Goal: Task Accomplishment & Management: Use online tool/utility

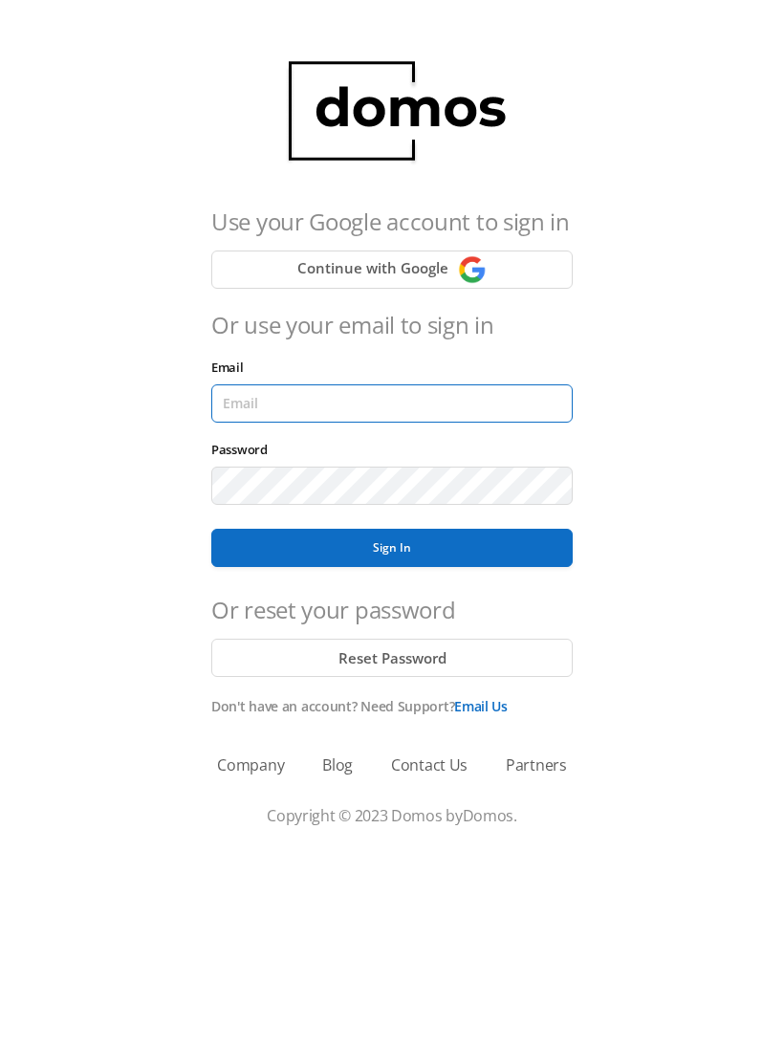
type input "[EMAIL_ADDRESS][DOMAIN_NAME]"
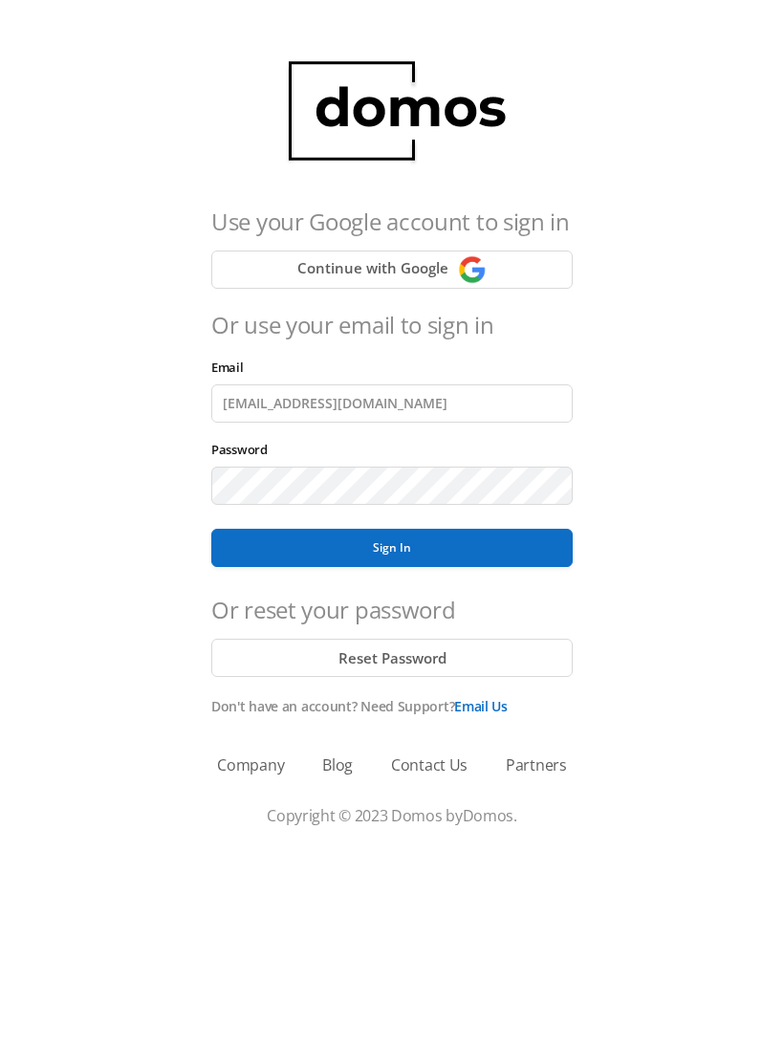
click at [392, 548] on button "Sign In" at bounding box center [392, 548] width 362 height 38
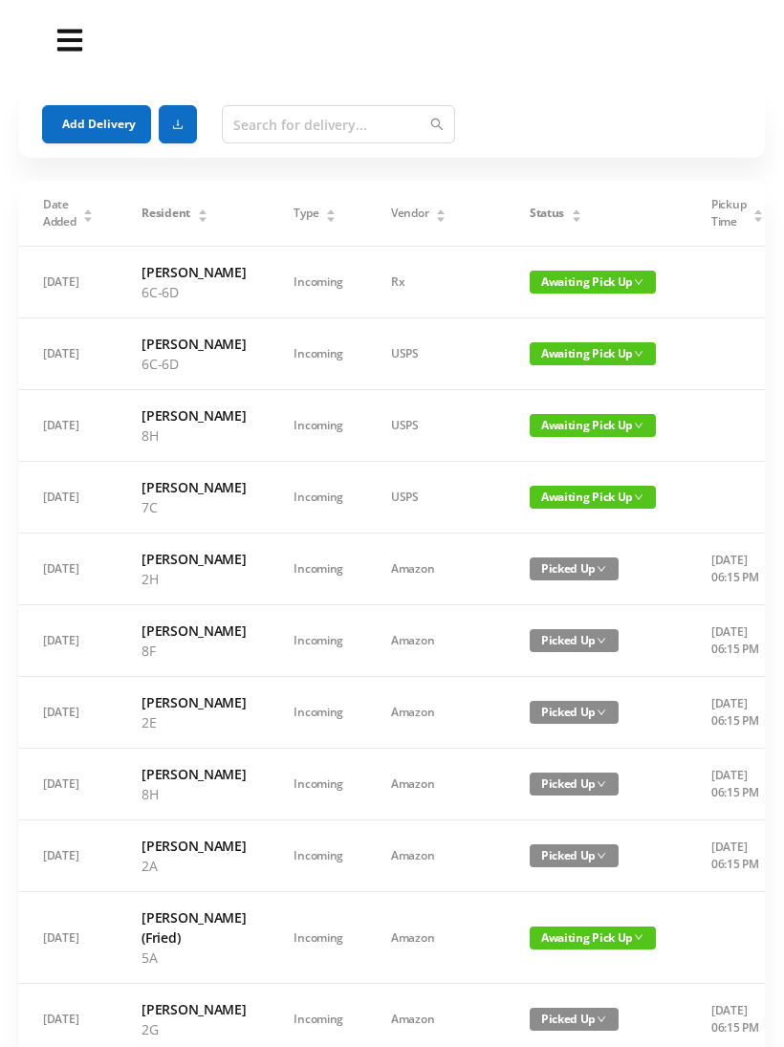
click at [99, 120] on button "Add Delivery" at bounding box center [96, 124] width 109 height 38
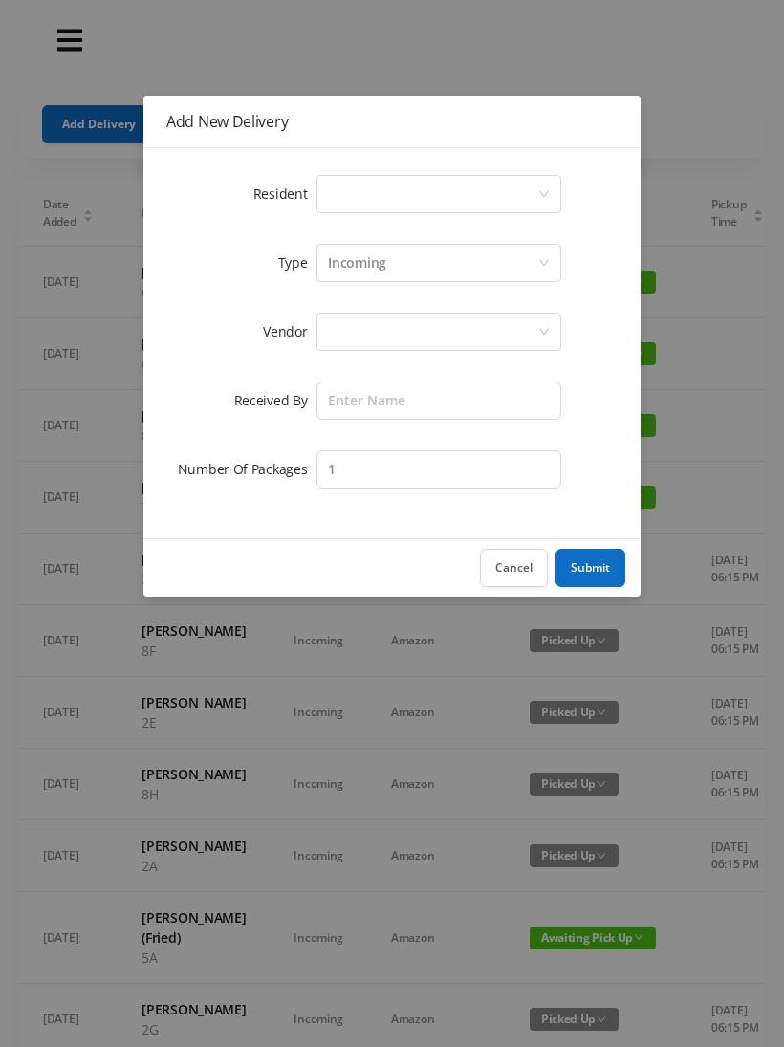
click at [379, 161] on div "Resident Select a person Type Incoming Vendor Received By Number Of Packages 1" at bounding box center [391, 343] width 497 height 390
click at [358, 196] on div "Select a person" at bounding box center [432, 194] width 209 height 36
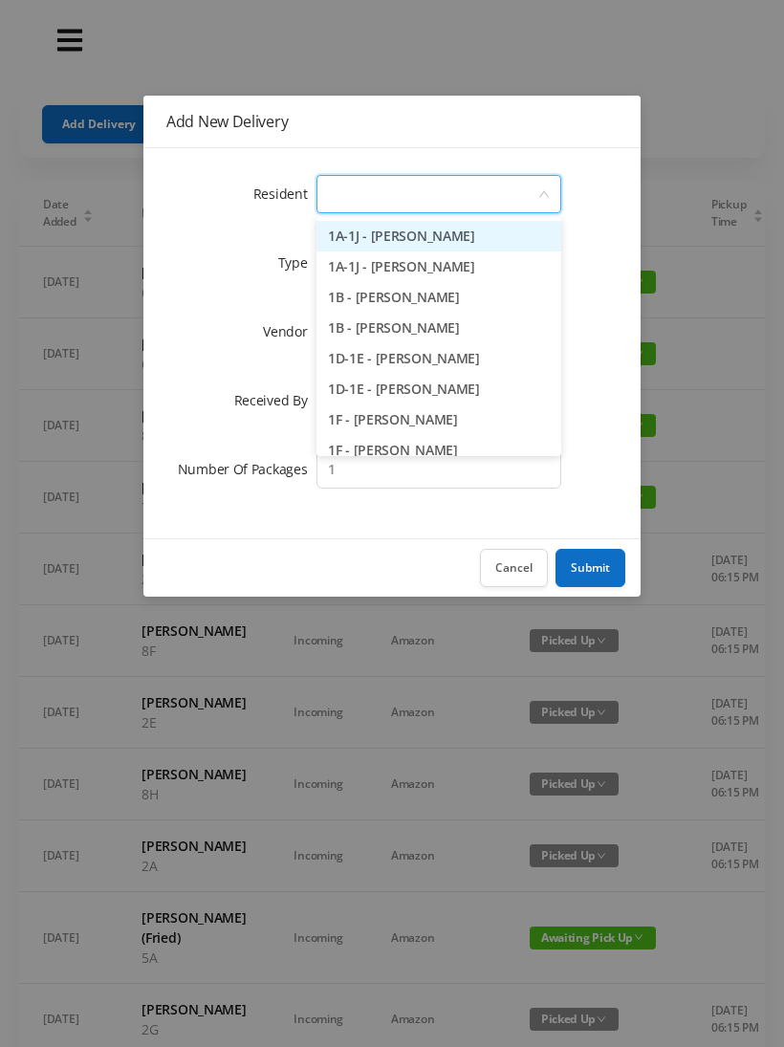
type input "8"
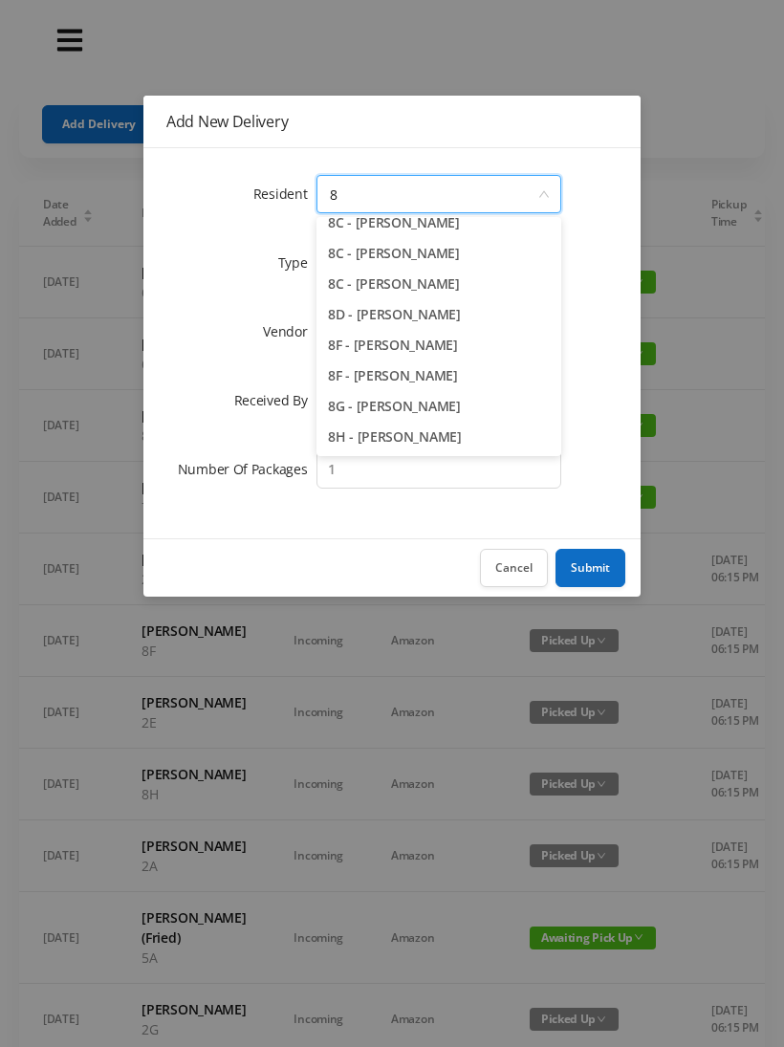
scroll to position [105, 0]
click at [422, 442] on li "8H - Gloria Johnson" at bounding box center [439, 437] width 245 height 31
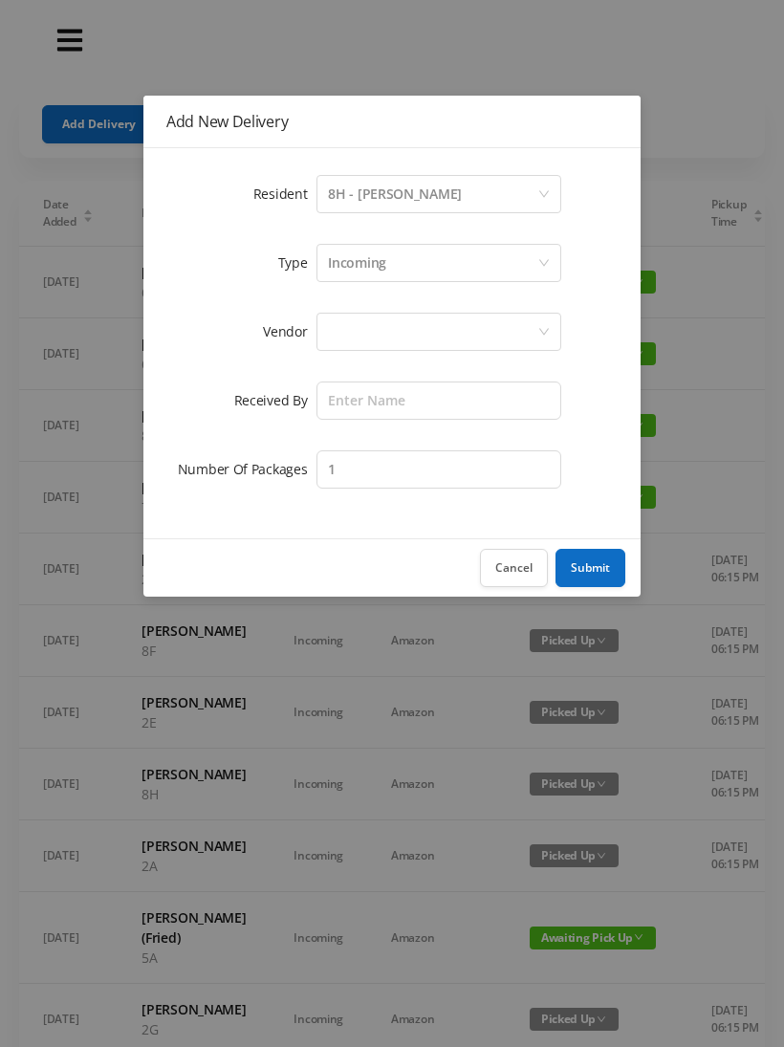
click at [353, 321] on div at bounding box center [432, 332] width 209 height 36
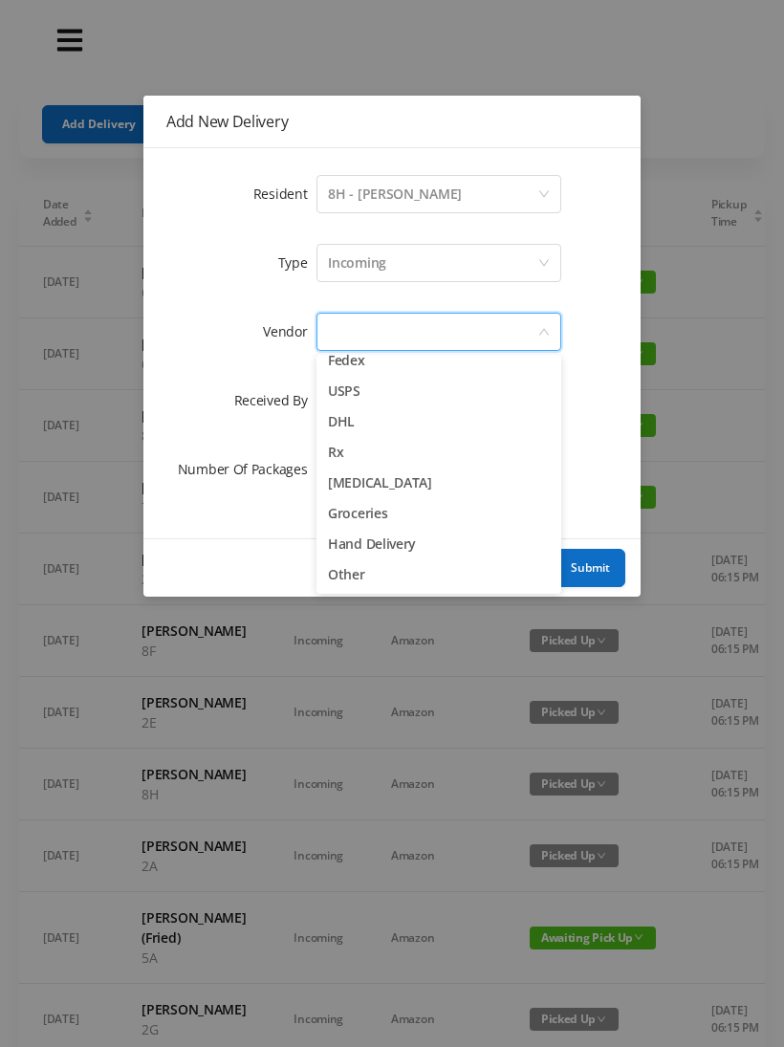
scroll to position [75, 0]
click at [390, 385] on li "USPS" at bounding box center [439, 391] width 245 height 31
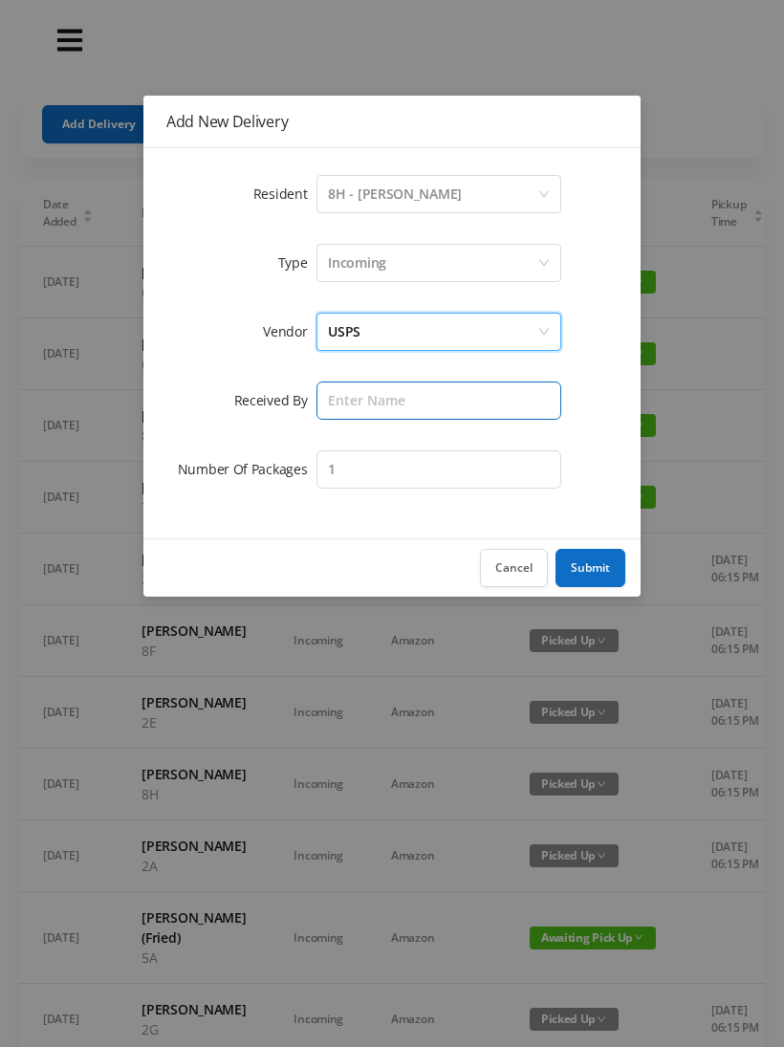
click at [352, 410] on input "text" at bounding box center [439, 401] width 245 height 38
type input "Wayne"
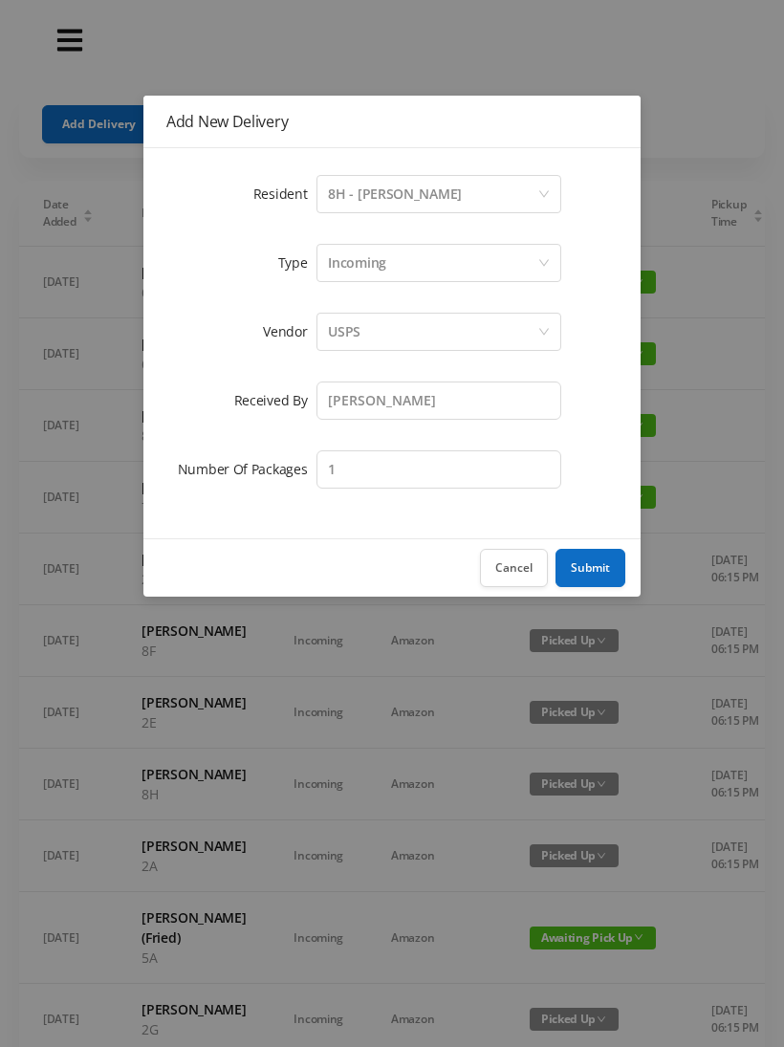
click at [613, 571] on button "Submit" at bounding box center [591, 568] width 70 height 38
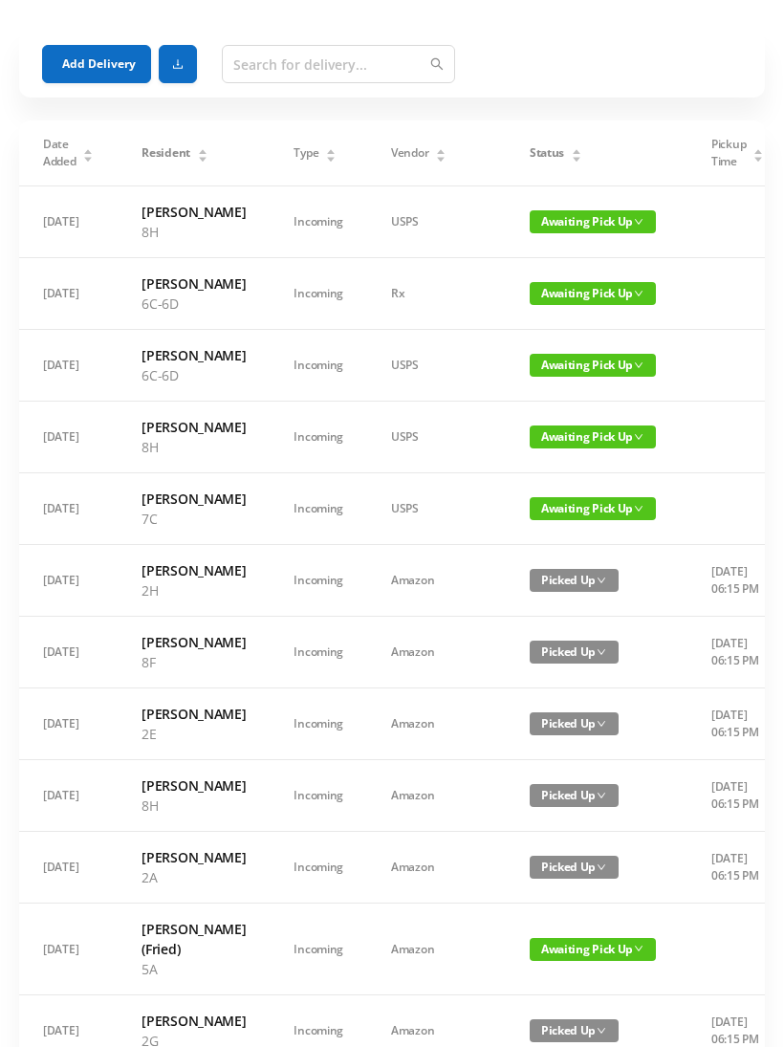
scroll to position [0, 0]
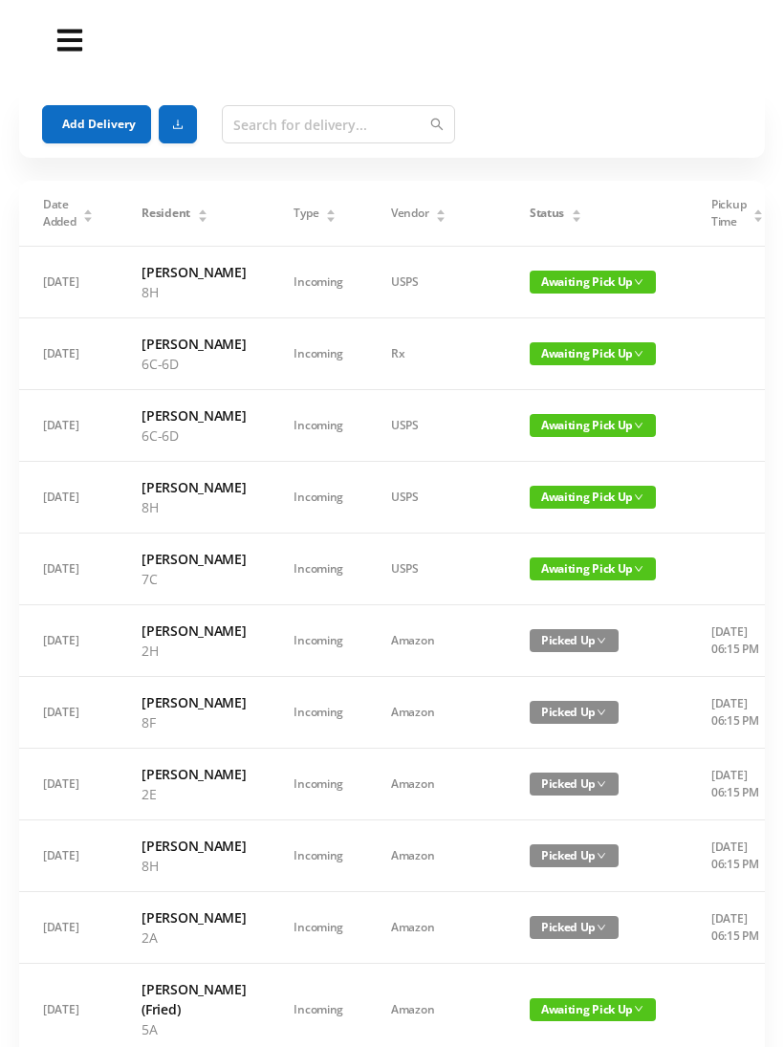
click at [530, 214] on span "Status" at bounding box center [547, 213] width 34 height 17
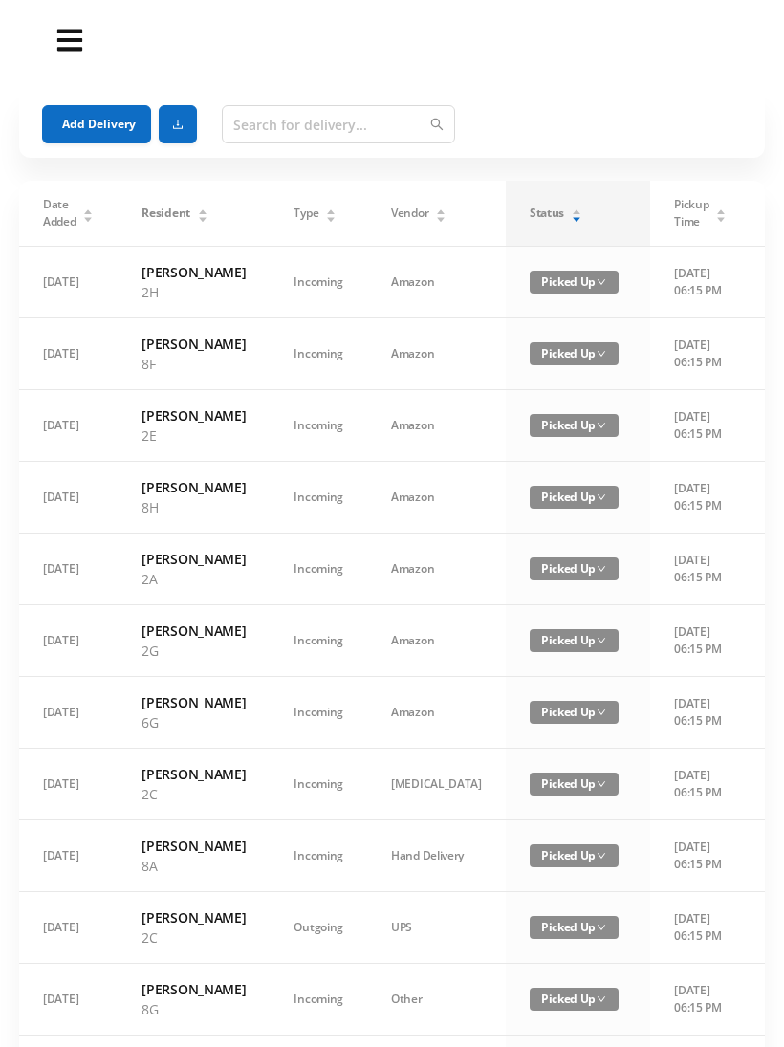
click at [530, 219] on div "Status" at bounding box center [556, 213] width 53 height 17
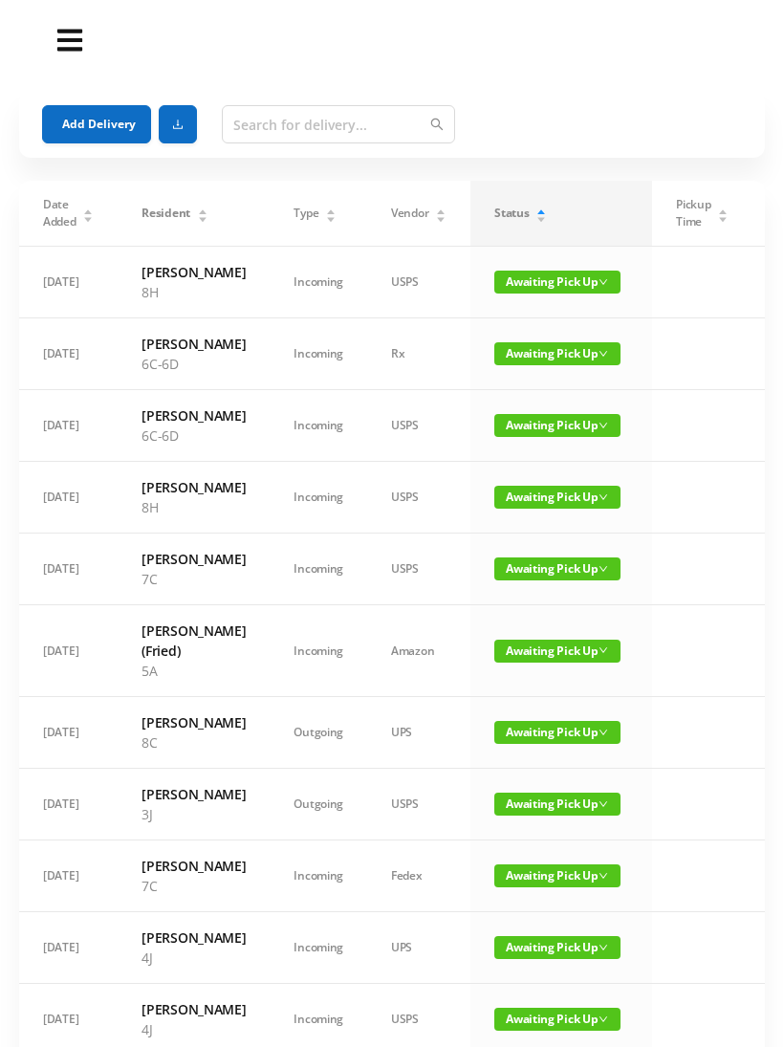
click at [531, 816] on span "Awaiting Pick Up" at bounding box center [558, 804] width 126 height 23
click at [532, 1001] on link "Picked Up" at bounding box center [546, 1002] width 124 height 31
click at [110, 140] on button "Add Delivery" at bounding box center [96, 124] width 109 height 38
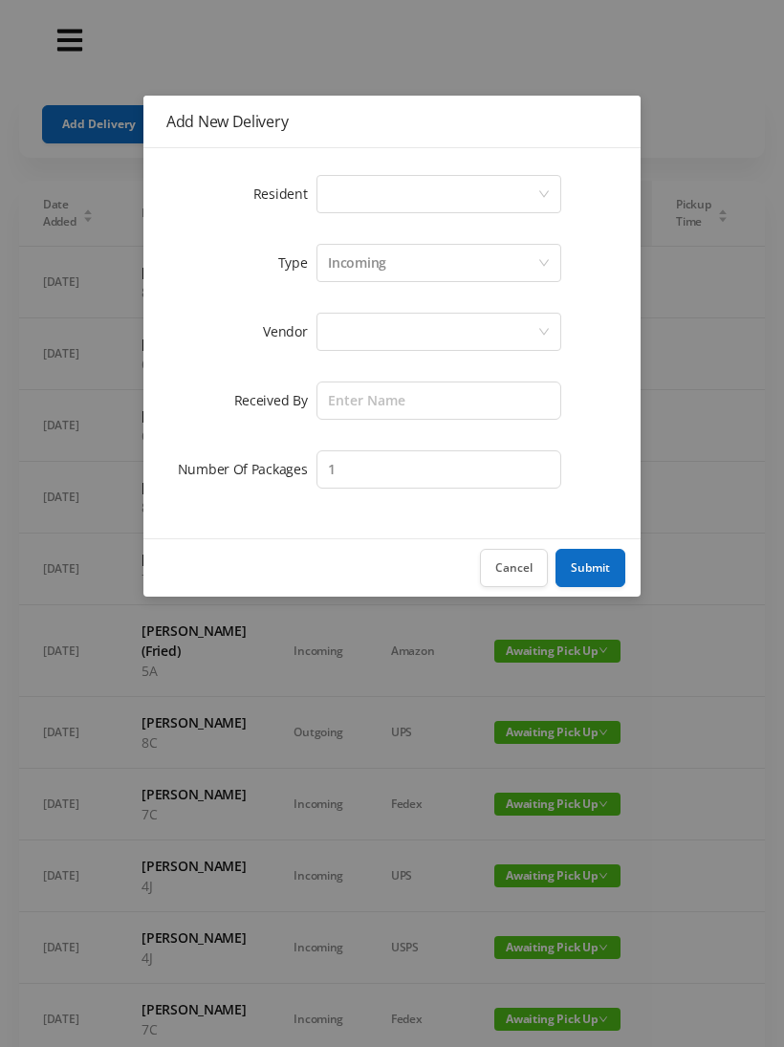
click at [347, 200] on div "Select a person" at bounding box center [432, 194] width 209 height 36
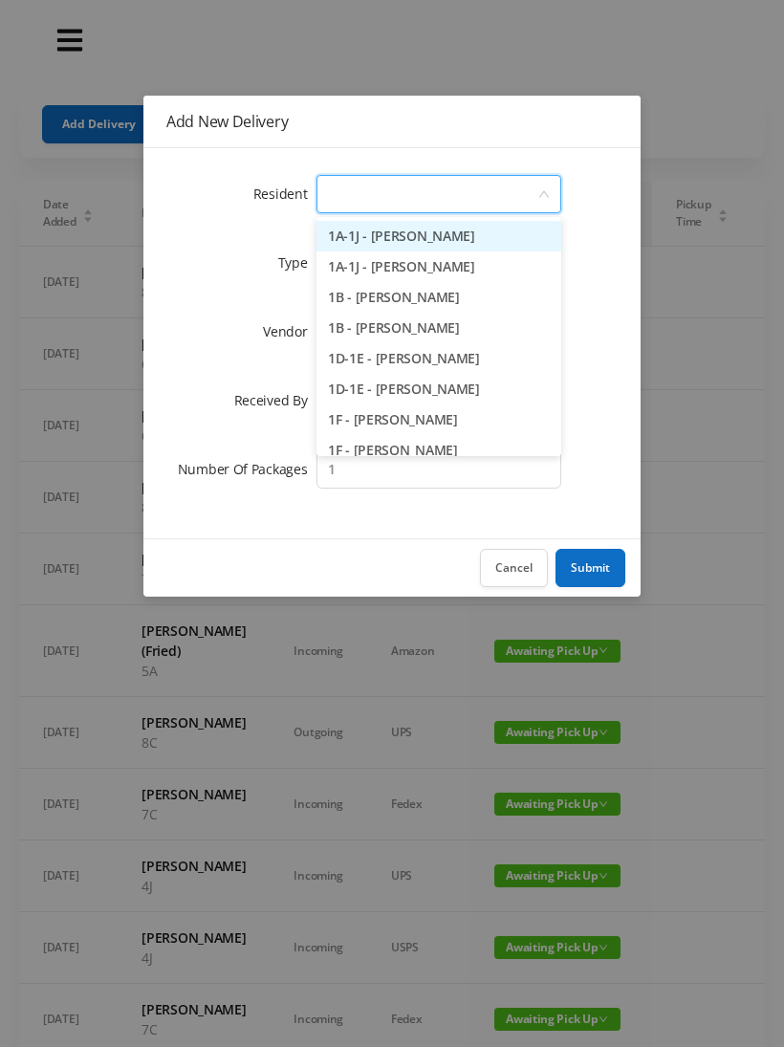
click at [520, 577] on button "Cancel" at bounding box center [514, 568] width 68 height 38
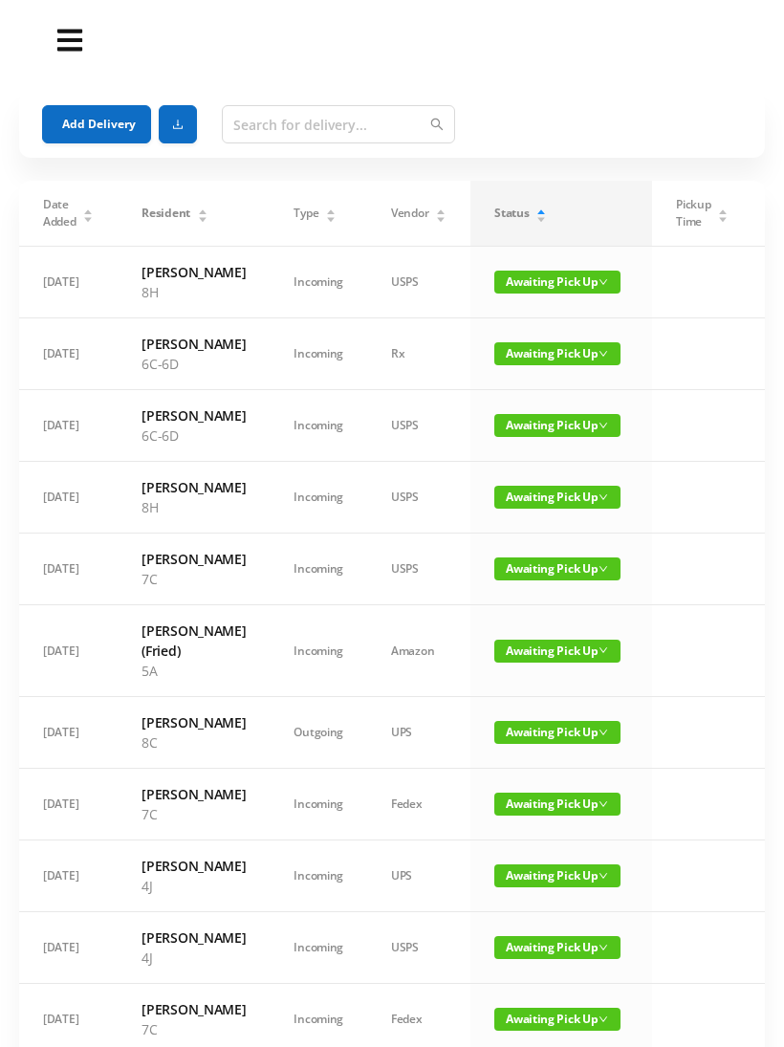
click at [99, 101] on div "Add Delivery" at bounding box center [392, 124] width 700 height 69
click at [104, 139] on button "Add Delivery" at bounding box center [96, 124] width 109 height 38
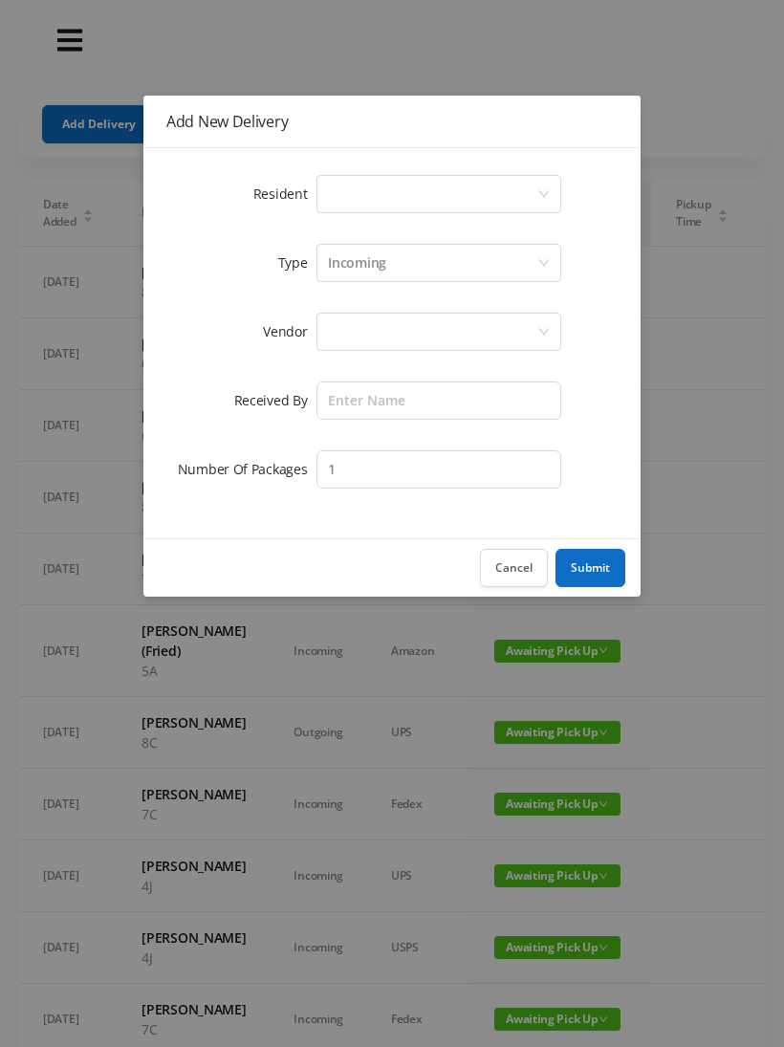
click at [358, 200] on div "Select a person" at bounding box center [432, 194] width 209 height 36
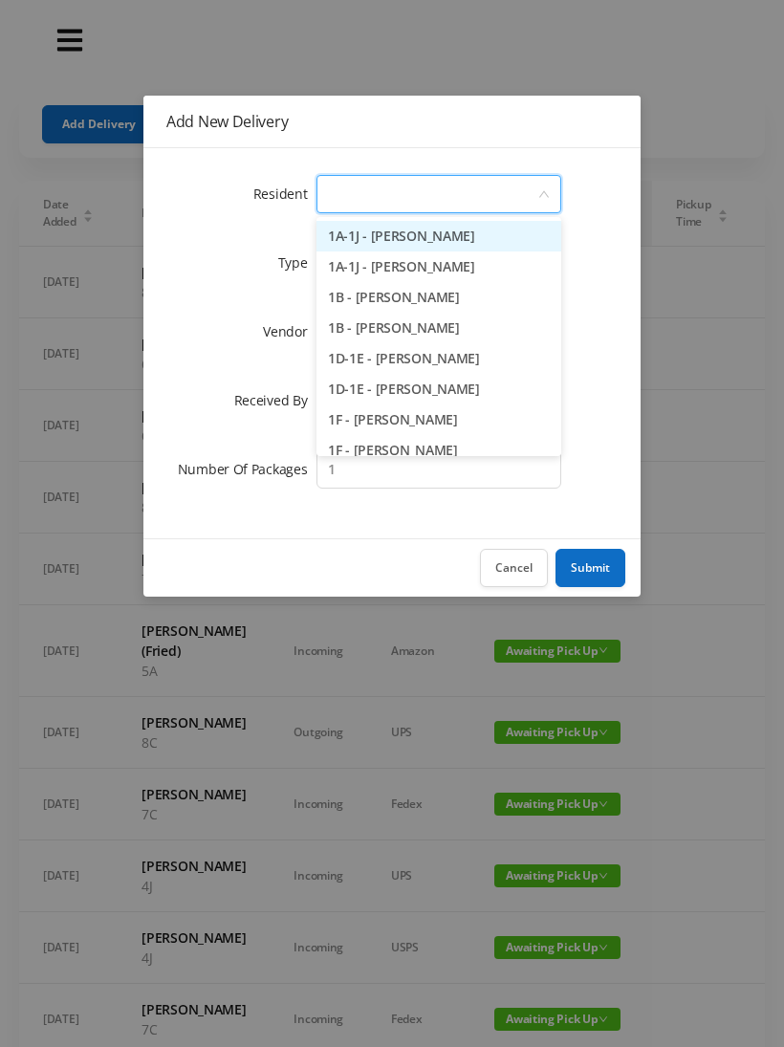
type input "4"
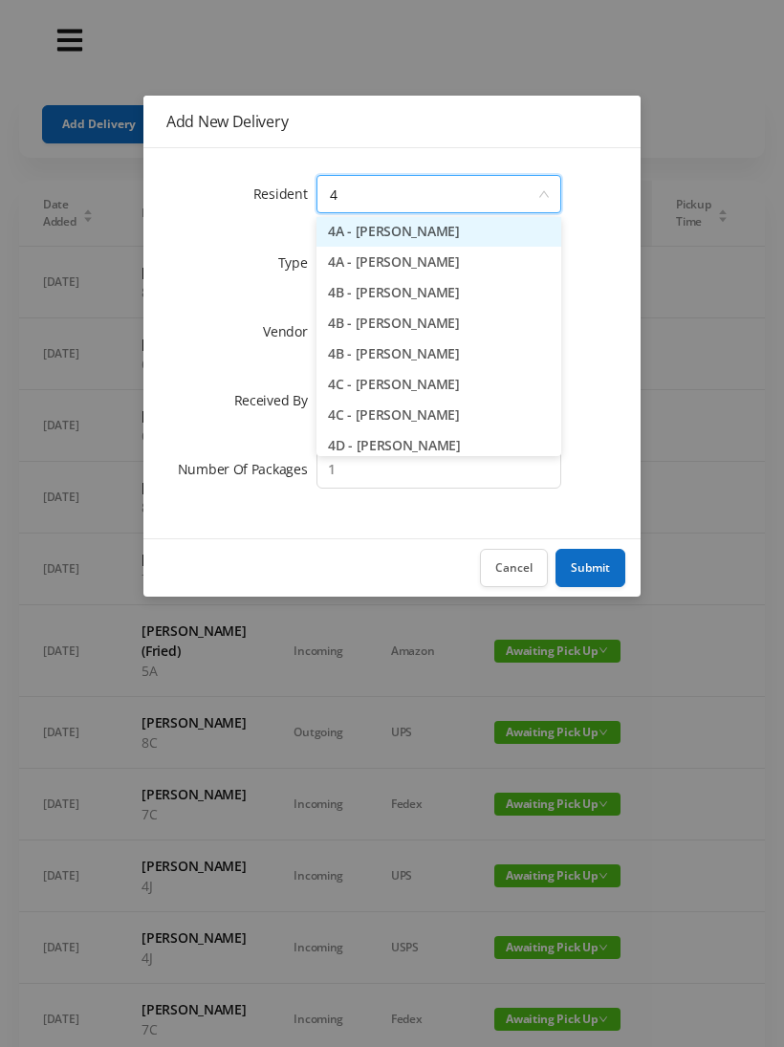
scroll to position [5, 0]
click at [389, 331] on li "4B - Kyle Luntz" at bounding box center [439, 323] width 245 height 31
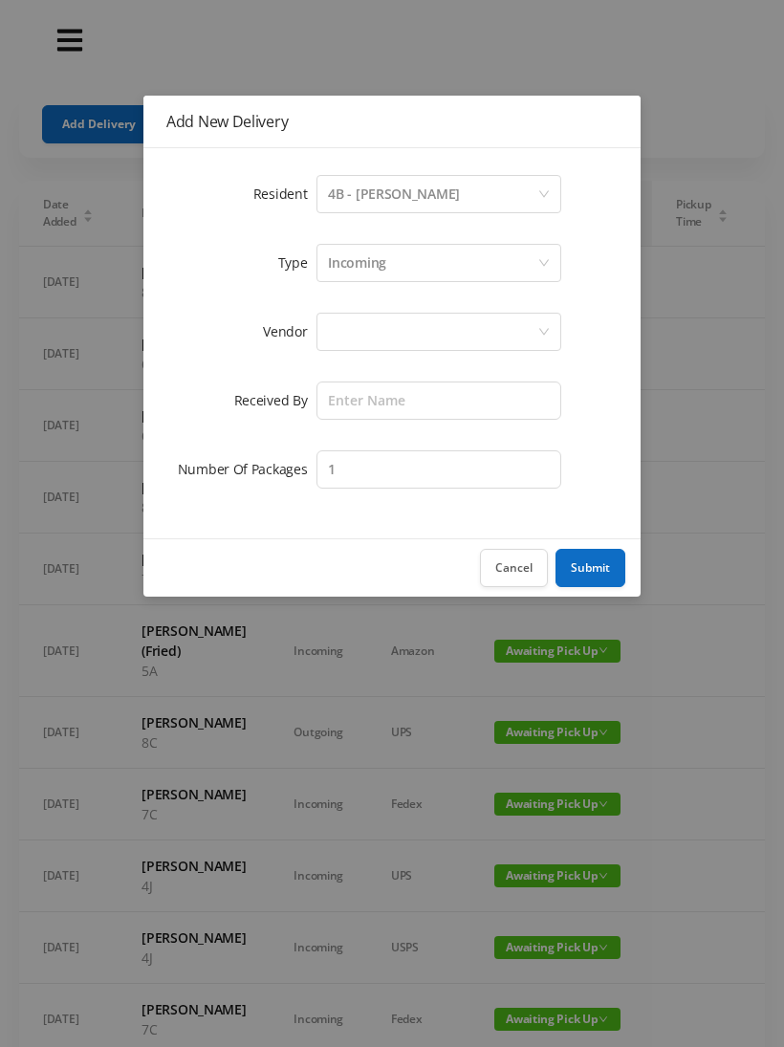
click at [365, 323] on div at bounding box center [432, 332] width 209 height 36
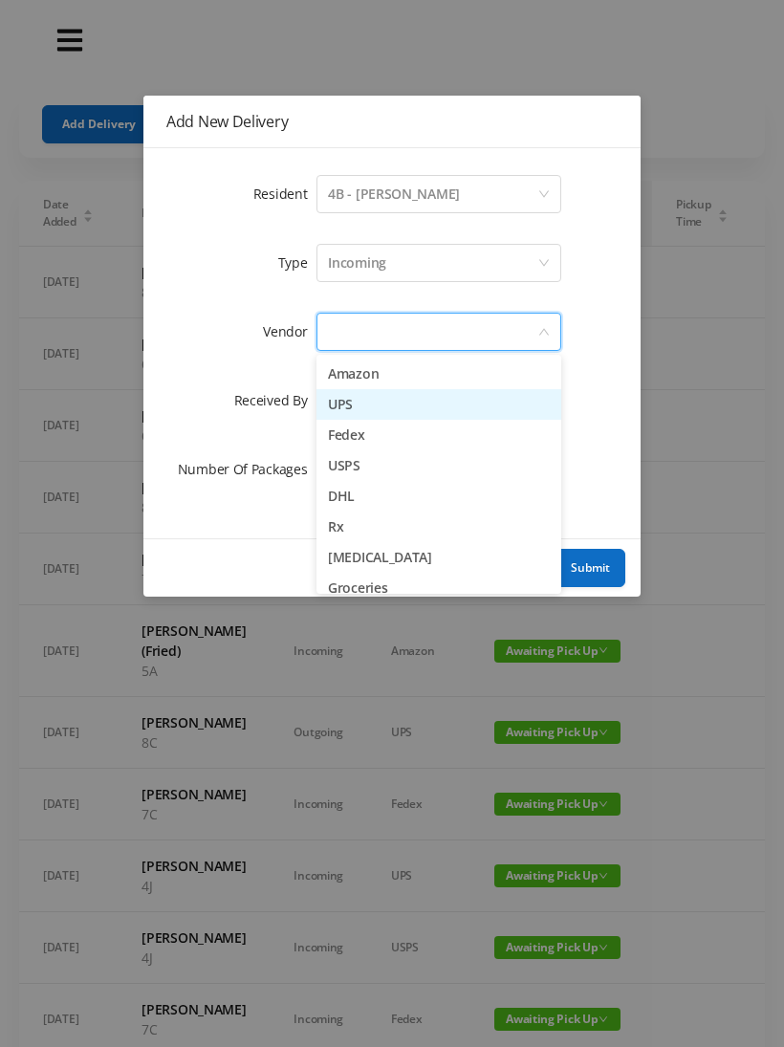
click at [383, 400] on li "UPS" at bounding box center [439, 404] width 245 height 31
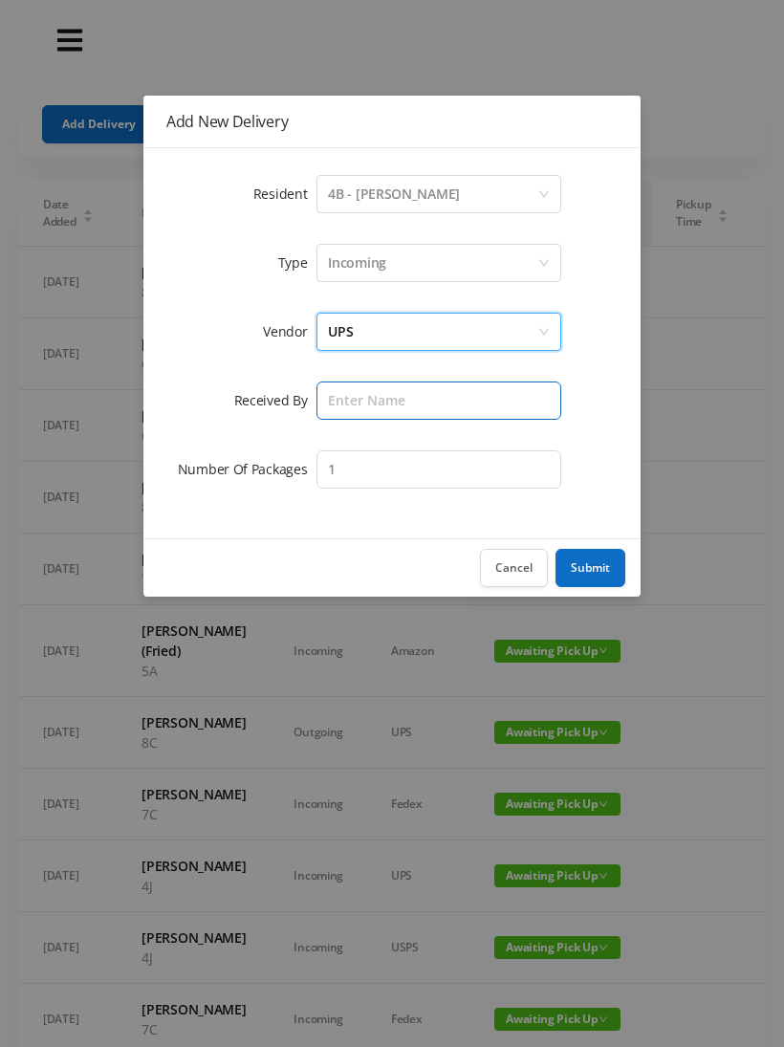
click at [353, 398] on input "text" at bounding box center [439, 401] width 245 height 38
type input "Wayne"
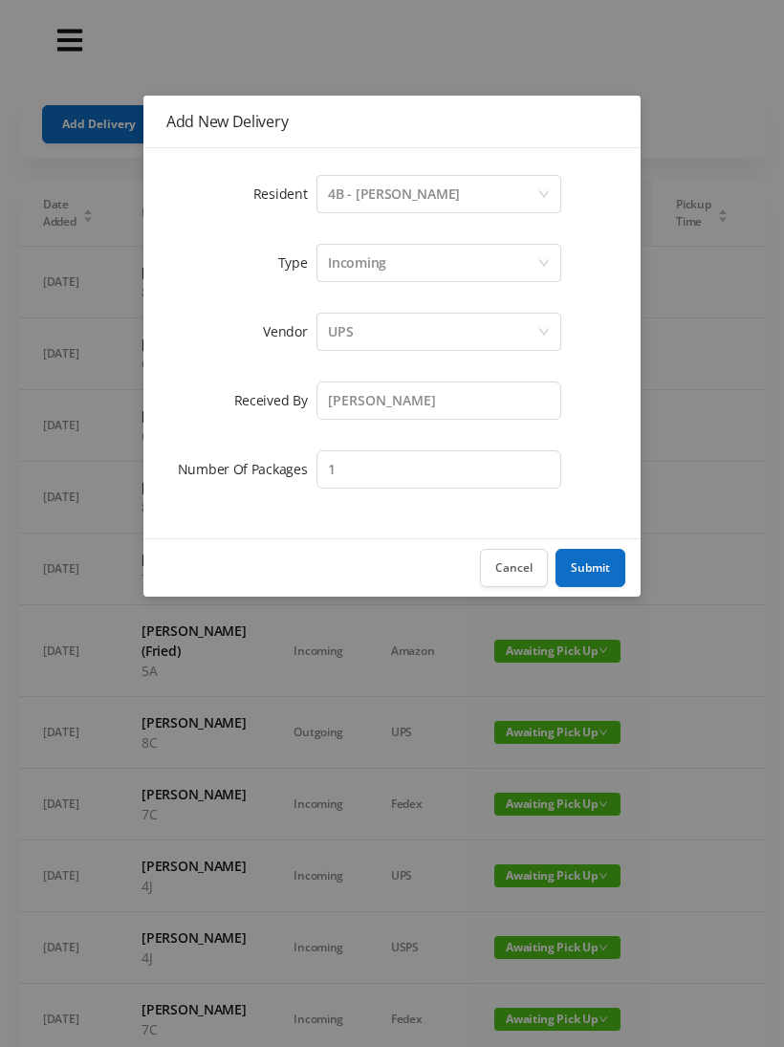
click at [598, 570] on button "Submit" at bounding box center [591, 568] width 70 height 38
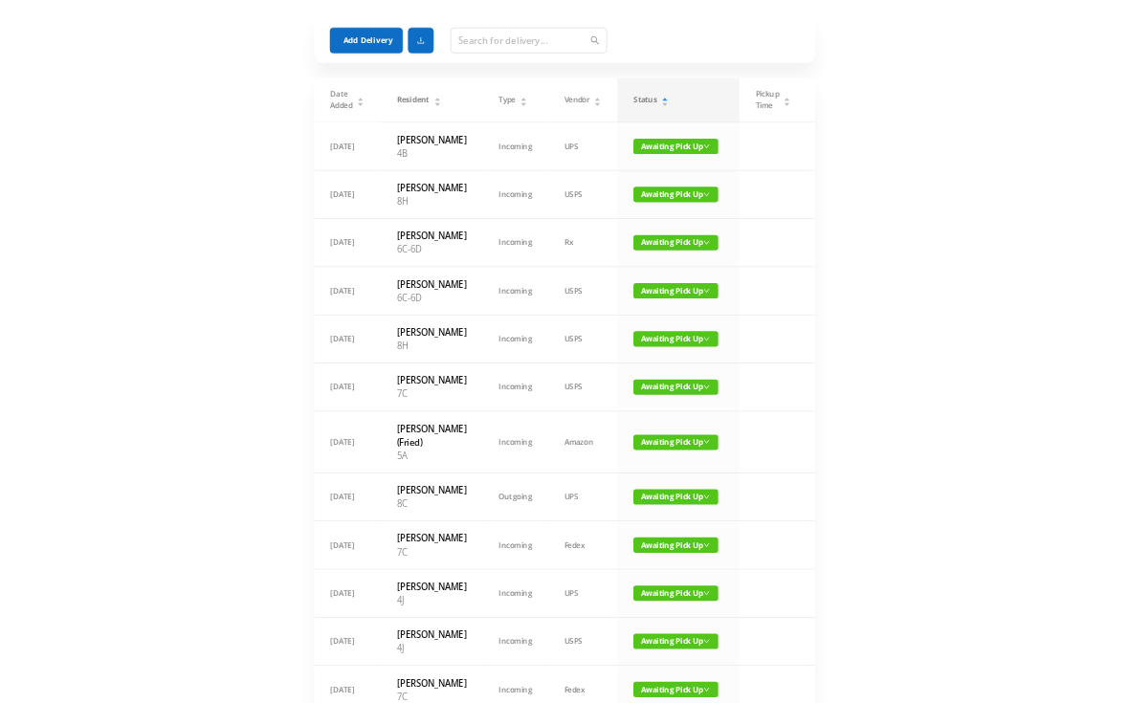
scroll to position [0, 0]
